Goal: Browse casually

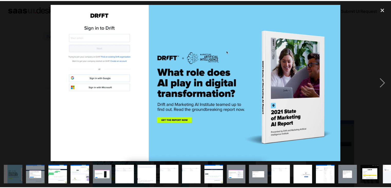
scroll to position [26, 0]
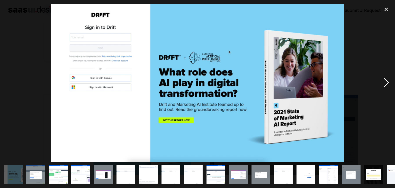
click at [386, 77] on div "next image" at bounding box center [387, 83] width 18 height 158
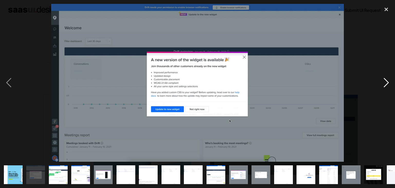
click at [386, 77] on div "next image" at bounding box center [387, 83] width 18 height 158
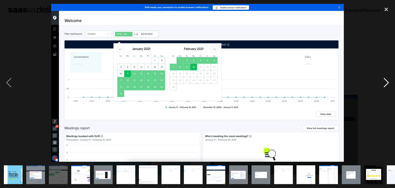
click at [386, 77] on div "next image" at bounding box center [387, 83] width 18 height 158
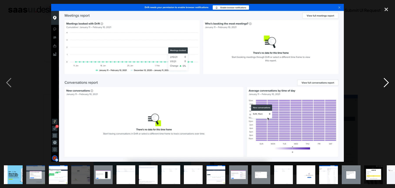
click at [386, 77] on div "next image" at bounding box center [387, 83] width 18 height 158
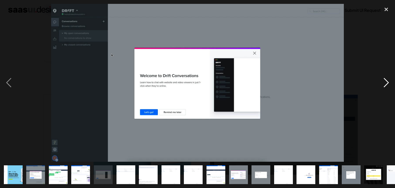
click at [386, 77] on div "next image" at bounding box center [387, 83] width 18 height 158
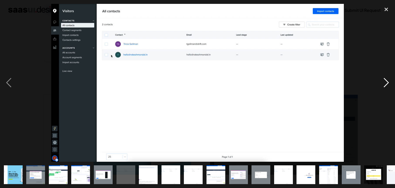
click at [386, 77] on div "next image" at bounding box center [387, 83] width 18 height 158
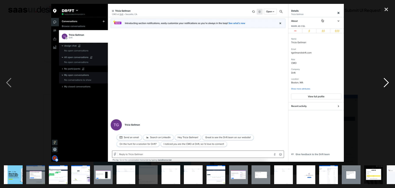
click at [386, 77] on div "next image" at bounding box center [387, 83] width 18 height 158
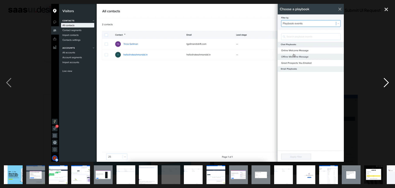
click at [386, 77] on div "next image" at bounding box center [387, 83] width 18 height 158
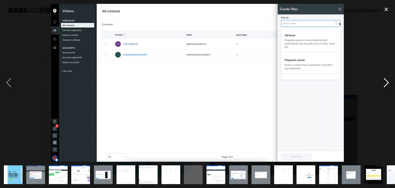
click at [386, 77] on div "next image" at bounding box center [387, 83] width 18 height 158
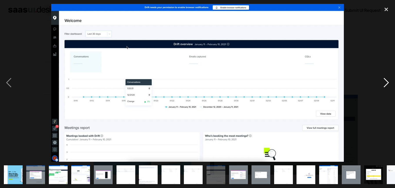
click at [386, 77] on div "next image" at bounding box center [387, 83] width 18 height 158
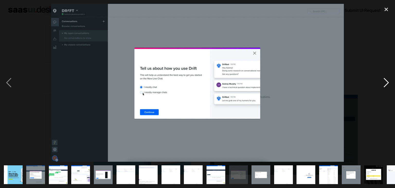
click at [386, 77] on div "next image" at bounding box center [387, 83] width 18 height 158
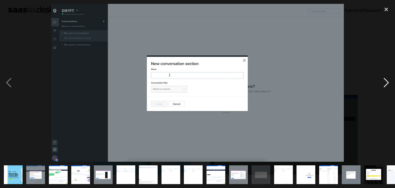
click at [386, 77] on div "next image" at bounding box center [387, 83] width 18 height 158
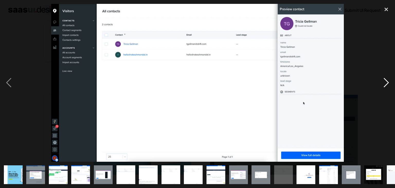
click at [386, 77] on div "next image" at bounding box center [387, 83] width 18 height 158
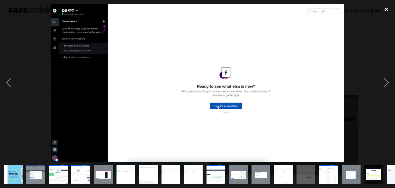
click at [385, 7] on div "close lightbox" at bounding box center [387, 9] width 18 height 11
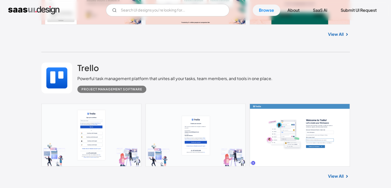
scroll to position [1233, 0]
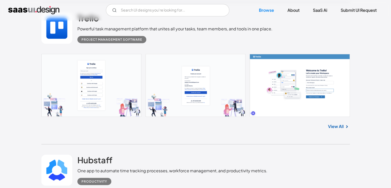
click at [99, 98] on link at bounding box center [195, 85] width 309 height 63
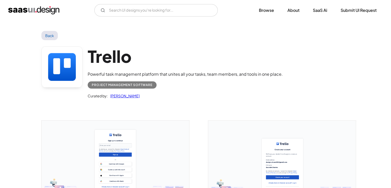
click at [177, 166] on img "open lightbox" at bounding box center [116, 166] width 148 height 92
